Goal: Navigation & Orientation: Find specific page/section

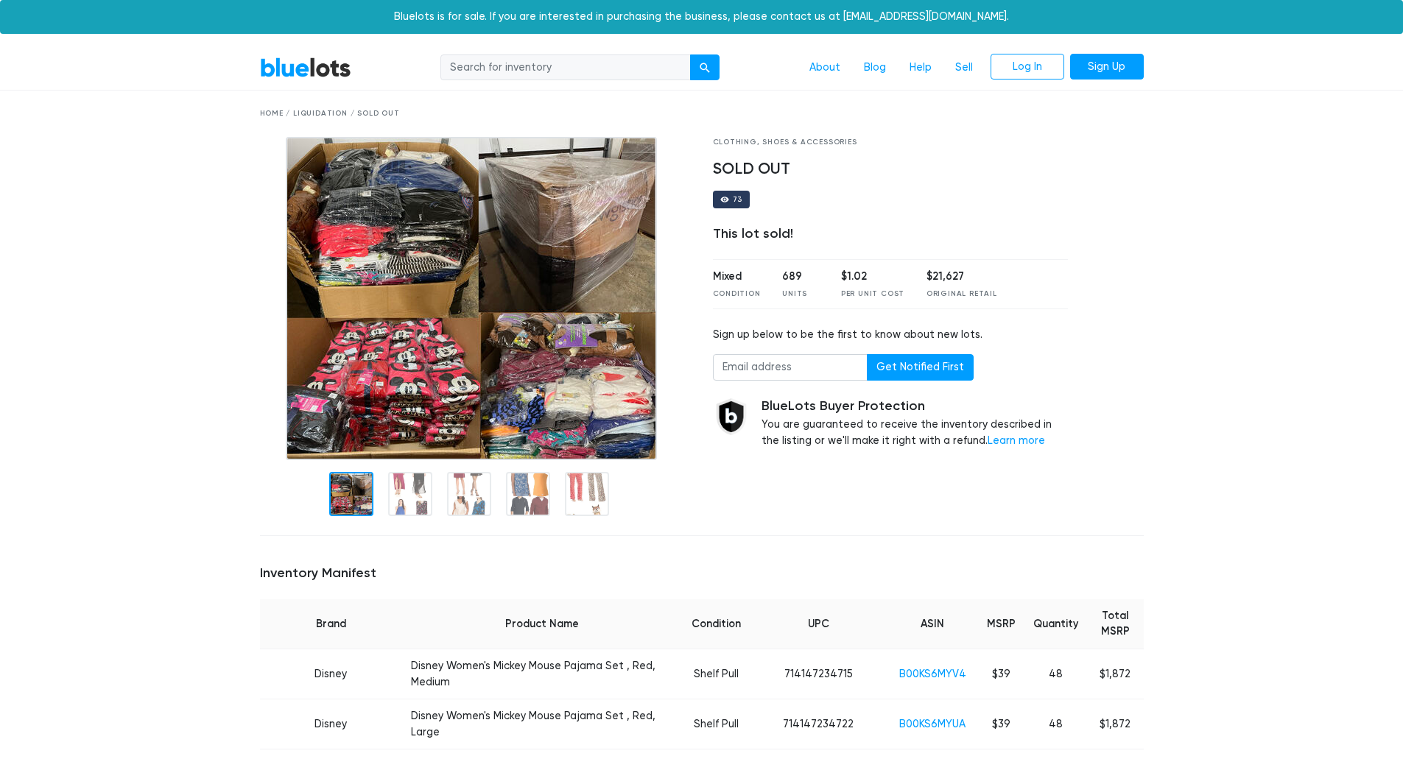
click at [315, 56] on div "BlueLots About Blog Help Sell Log In Sign Up" at bounding box center [702, 68] width 906 height 28
click at [313, 60] on link "BlueLots" at bounding box center [305, 67] width 91 height 21
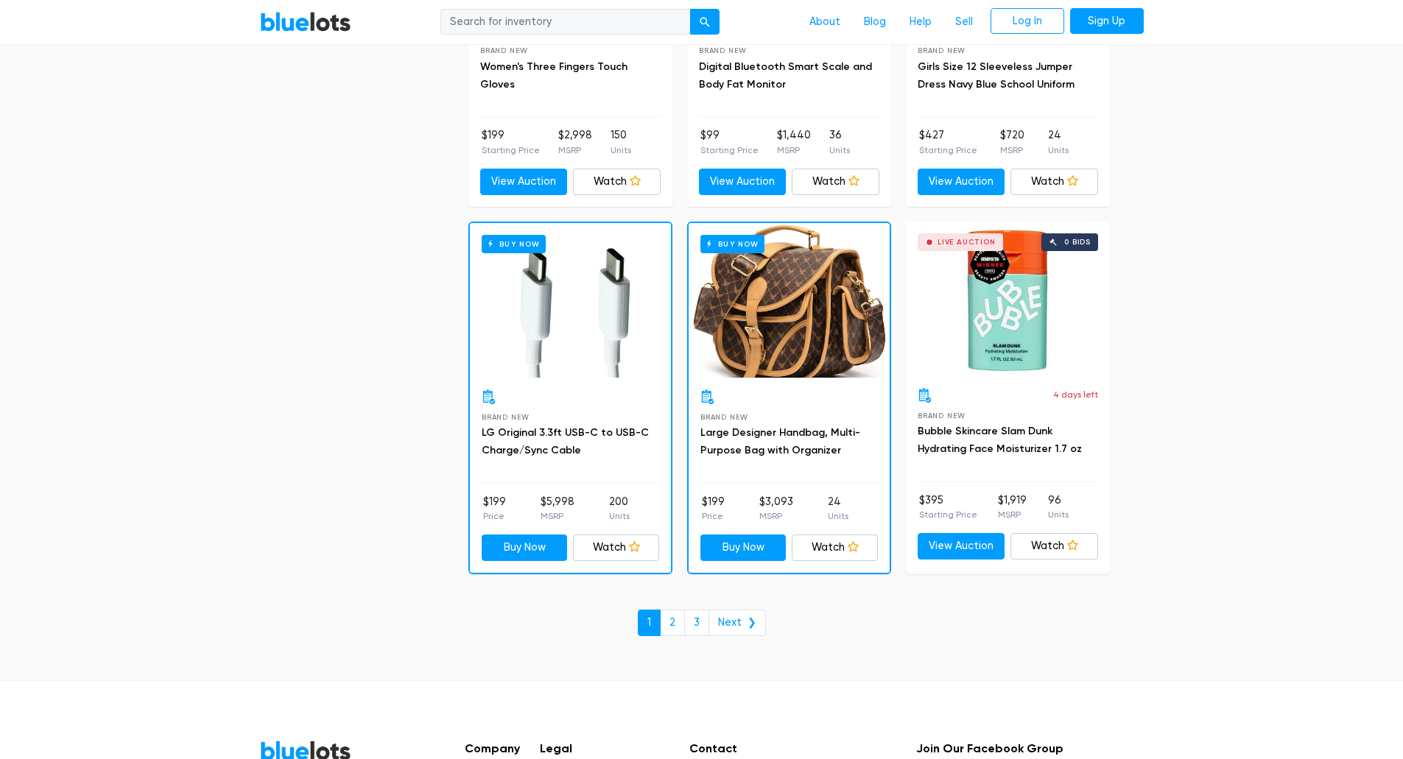
scroll to position [6261, 0]
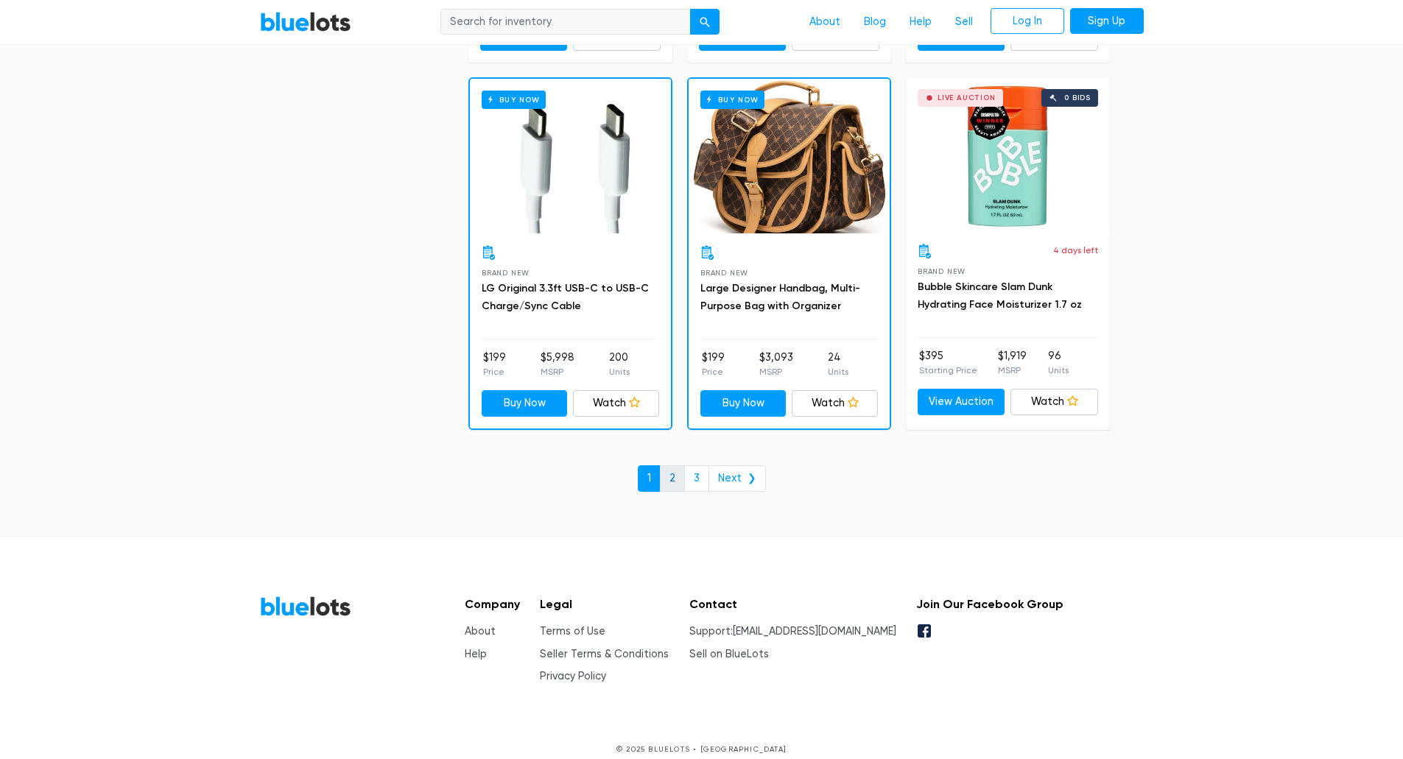
click at [677, 483] on link "2" at bounding box center [672, 479] width 25 height 27
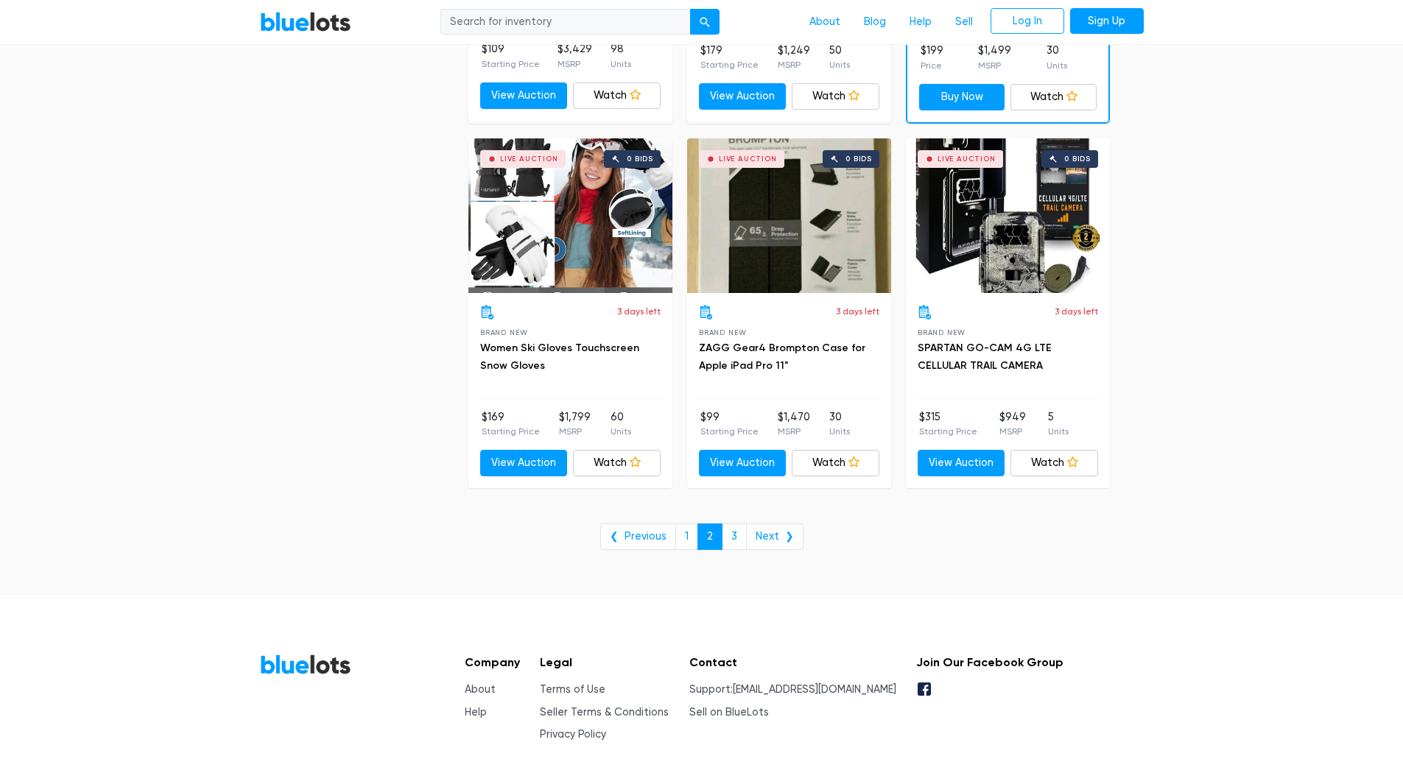
scroll to position [5893, 0]
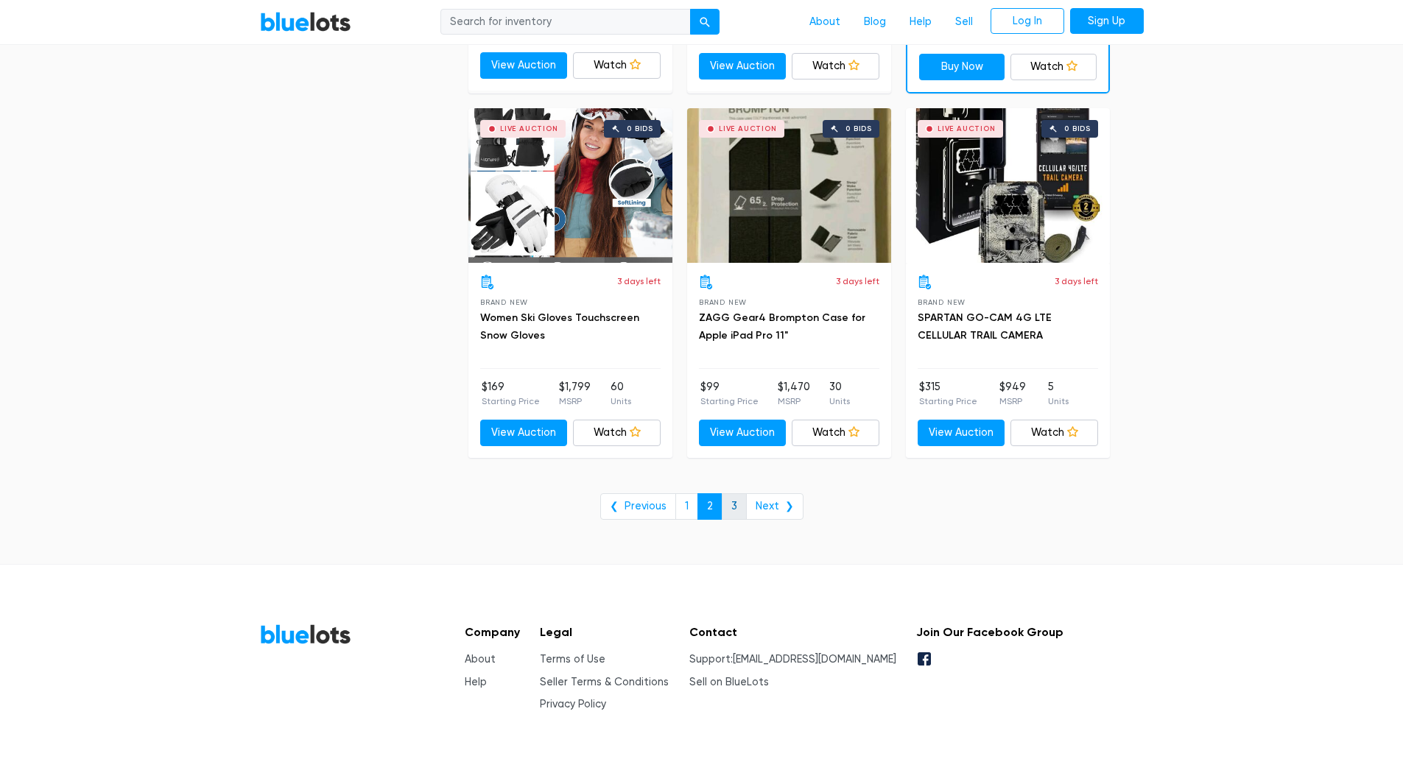
click at [733, 500] on link "3" at bounding box center [734, 507] width 25 height 27
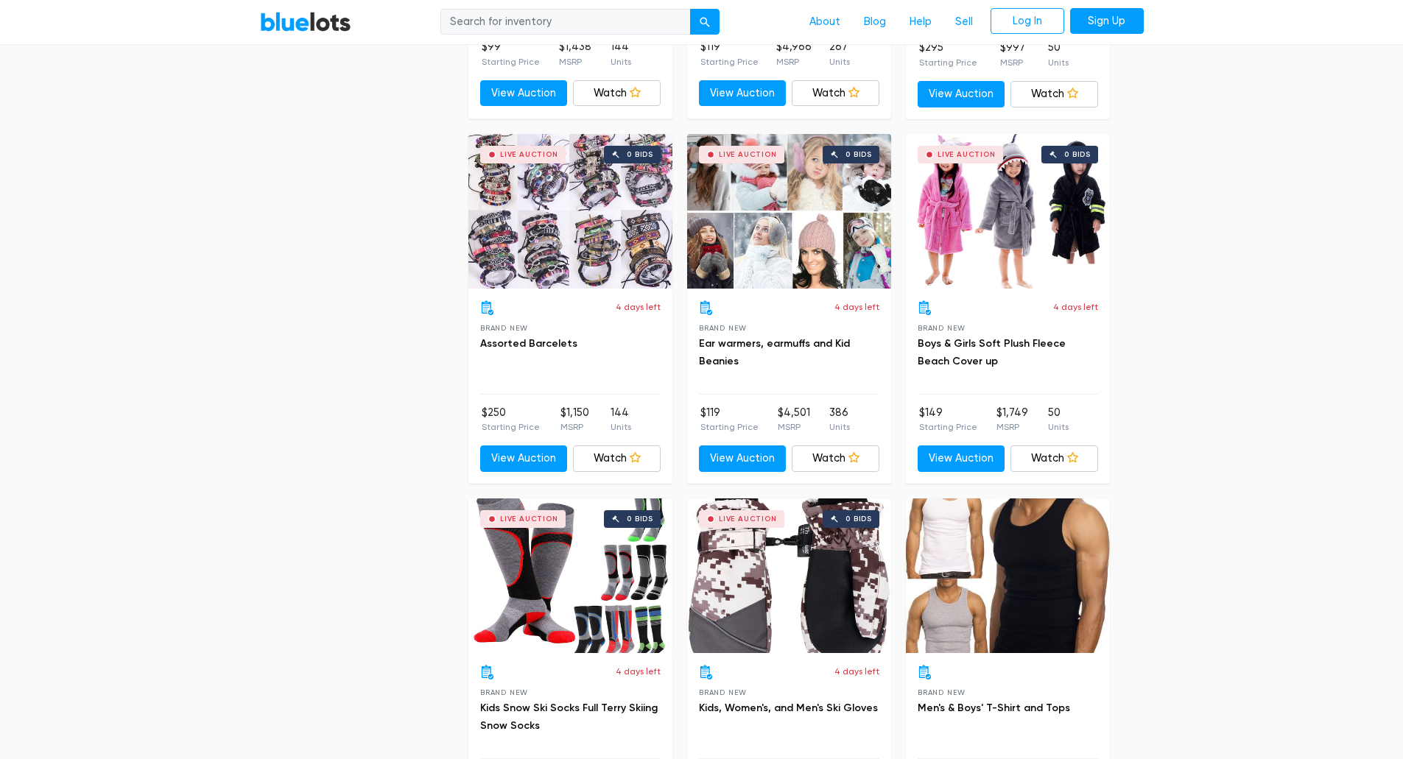
scroll to position [3014, 0]
